Goal: Task Accomplishment & Management: Use online tool/utility

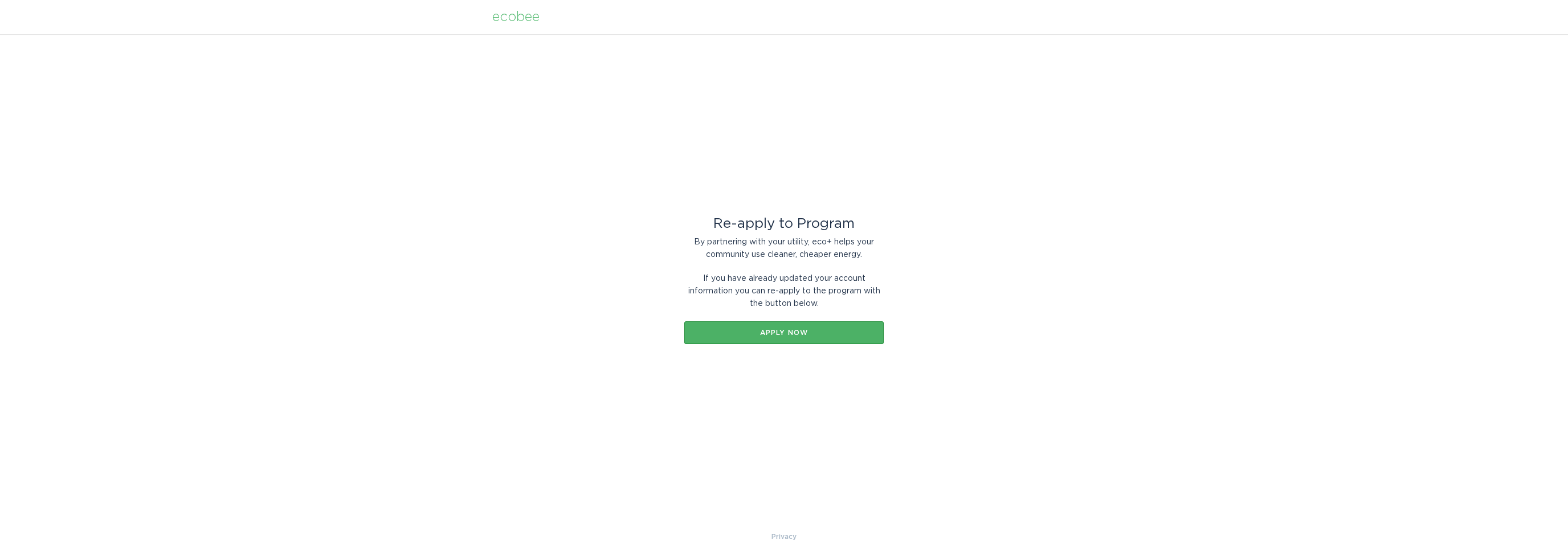
click at [761, 327] on button "Apply now" at bounding box center [784, 332] width 199 height 23
click at [761, 342] on div "Apply now" at bounding box center [784, 338] width 188 height 7
click at [796, 335] on div "Apply now" at bounding box center [784, 338] width 188 height 7
